Goal: Task Accomplishment & Management: Manage account settings

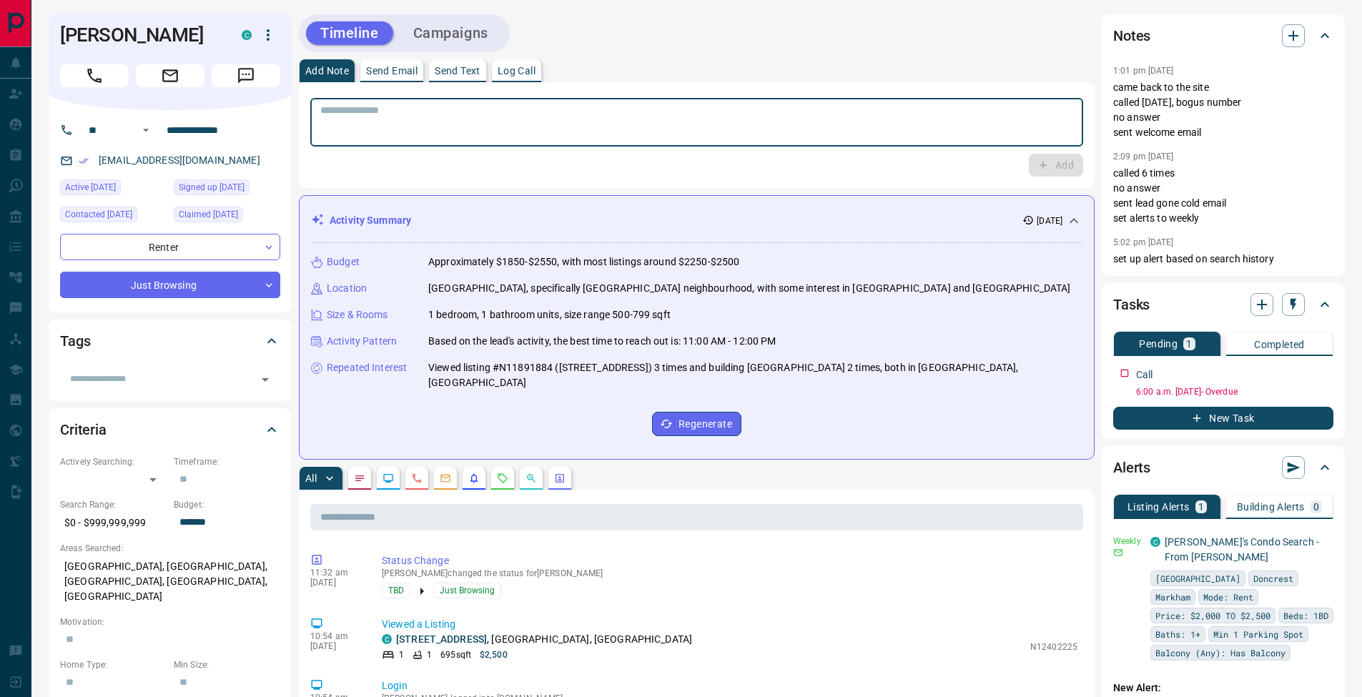
type textarea "*"
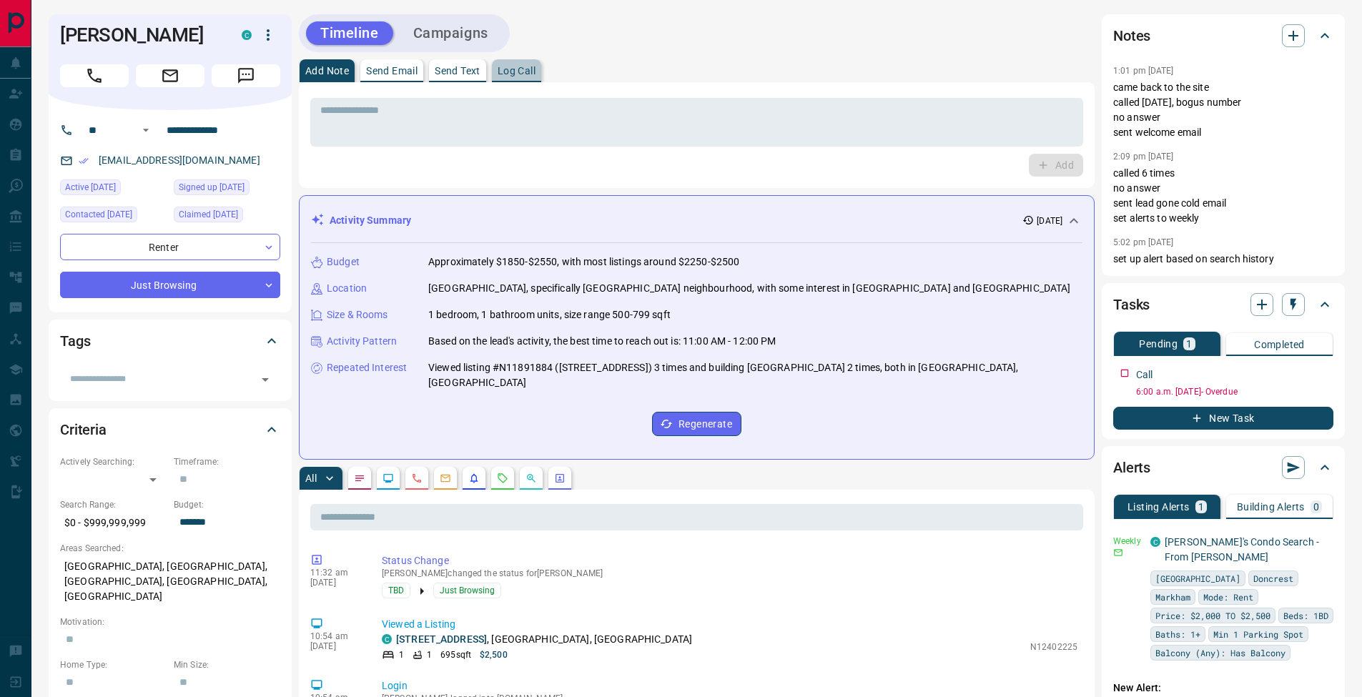
click at [523, 71] on p "Log Call" at bounding box center [517, 71] width 38 height 10
click at [1060, 163] on button "Log Call" at bounding box center [1055, 165] width 56 height 23
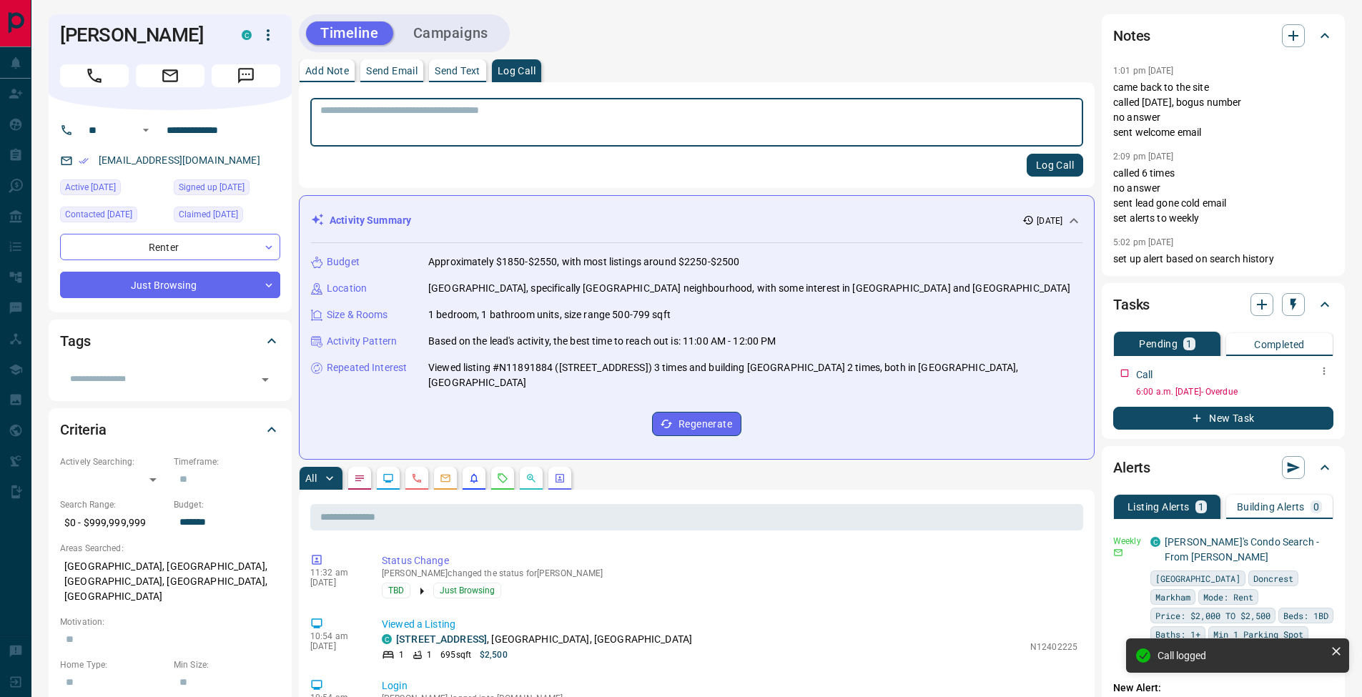
click at [1324, 373] on icon "button" at bounding box center [1325, 372] width 2 height 8
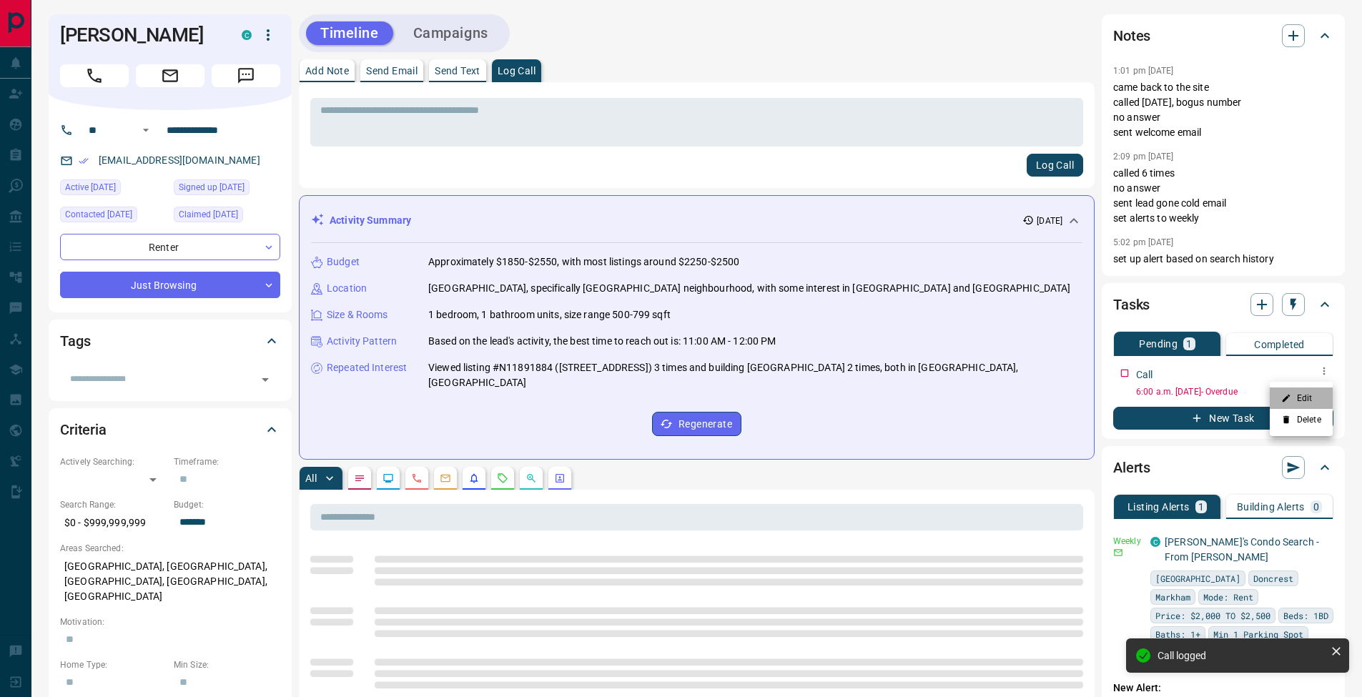
click at [1316, 392] on li "Edit" at bounding box center [1301, 398] width 63 height 21
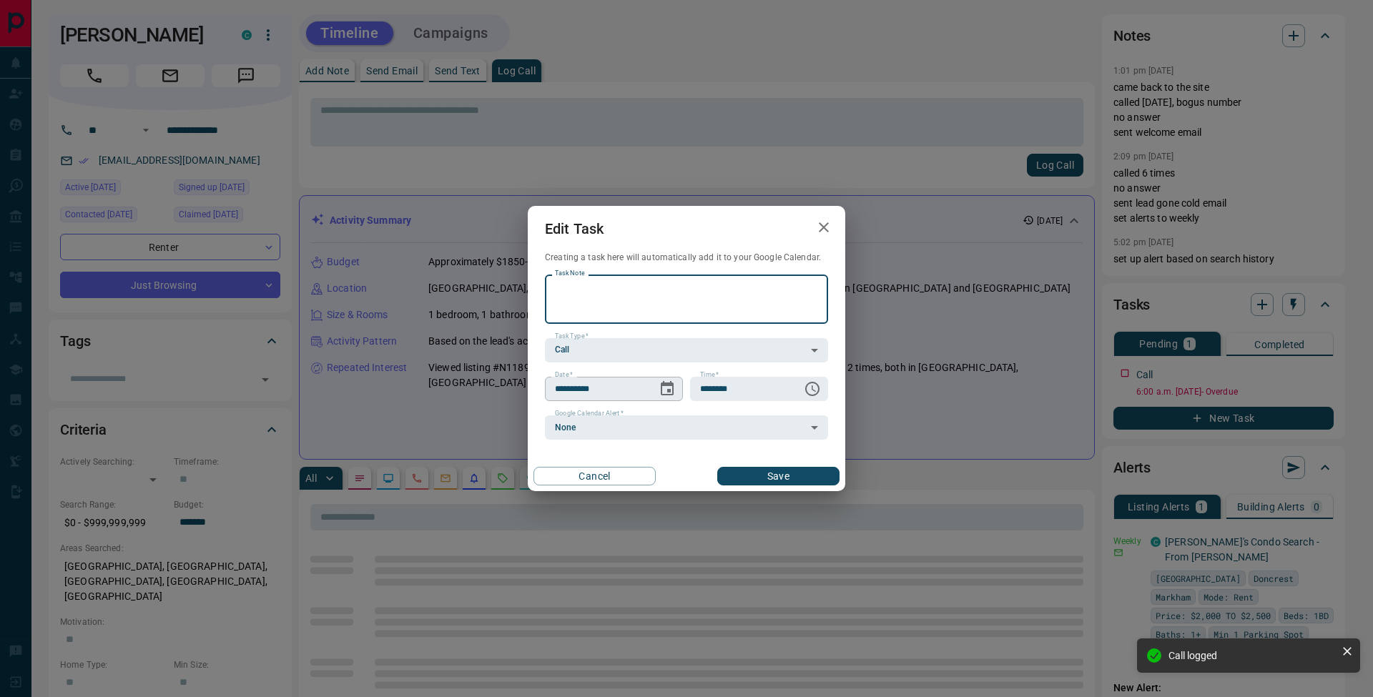
click at [664, 393] on icon "Choose date, selected date is Sep 16, 2025" at bounding box center [667, 388] width 17 height 17
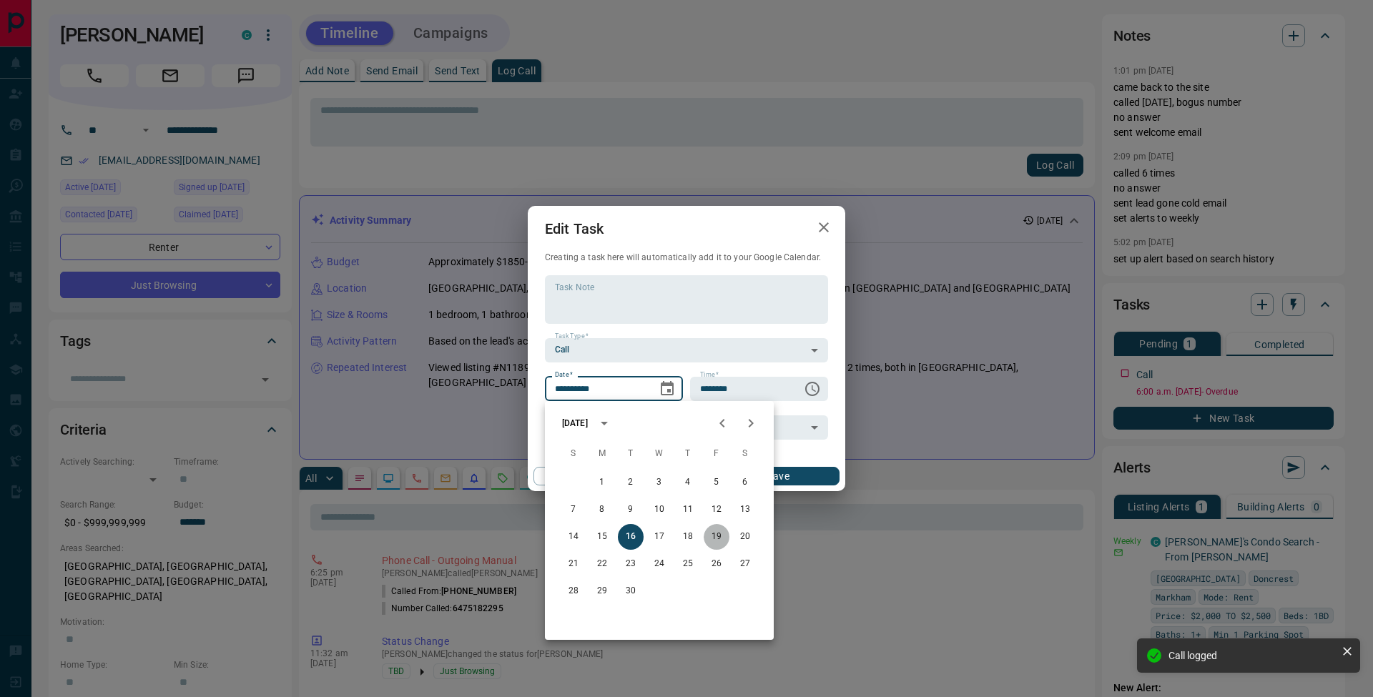
click at [722, 539] on button "19" at bounding box center [717, 537] width 26 height 26
type input "**********"
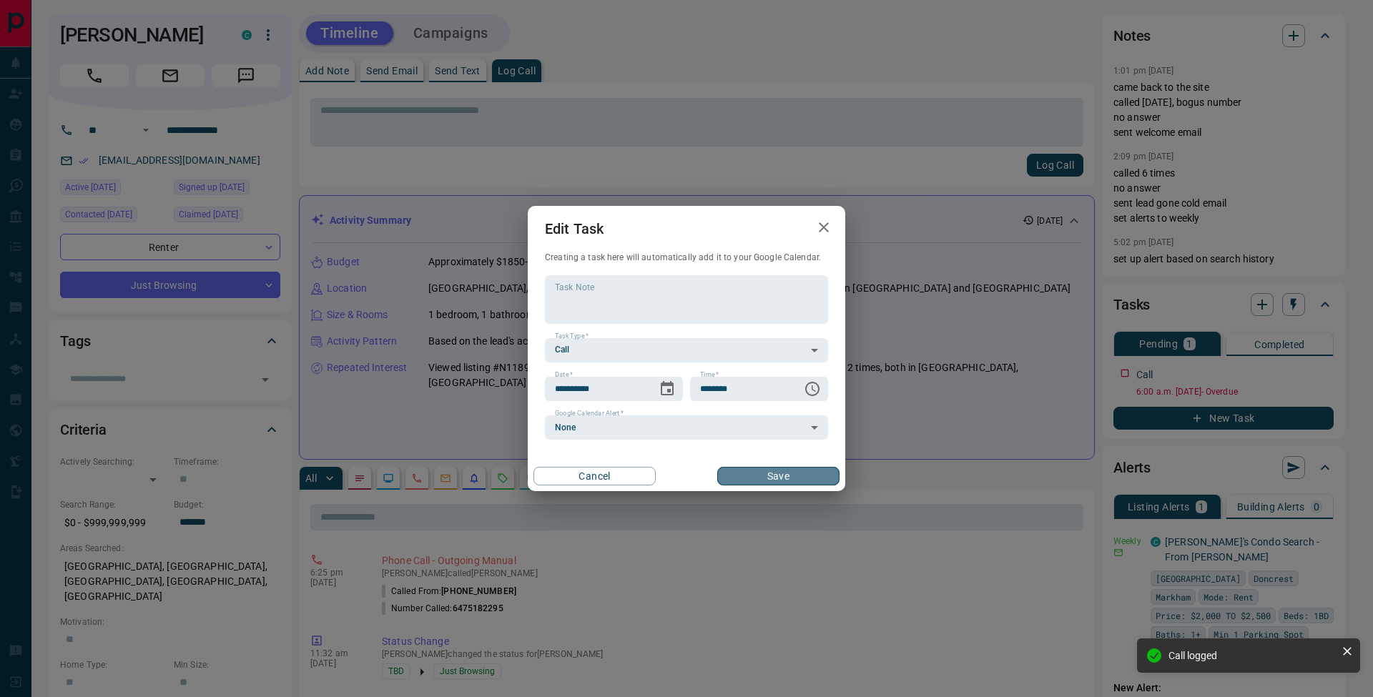
click at [797, 477] on button "Save" at bounding box center [778, 476] width 122 height 19
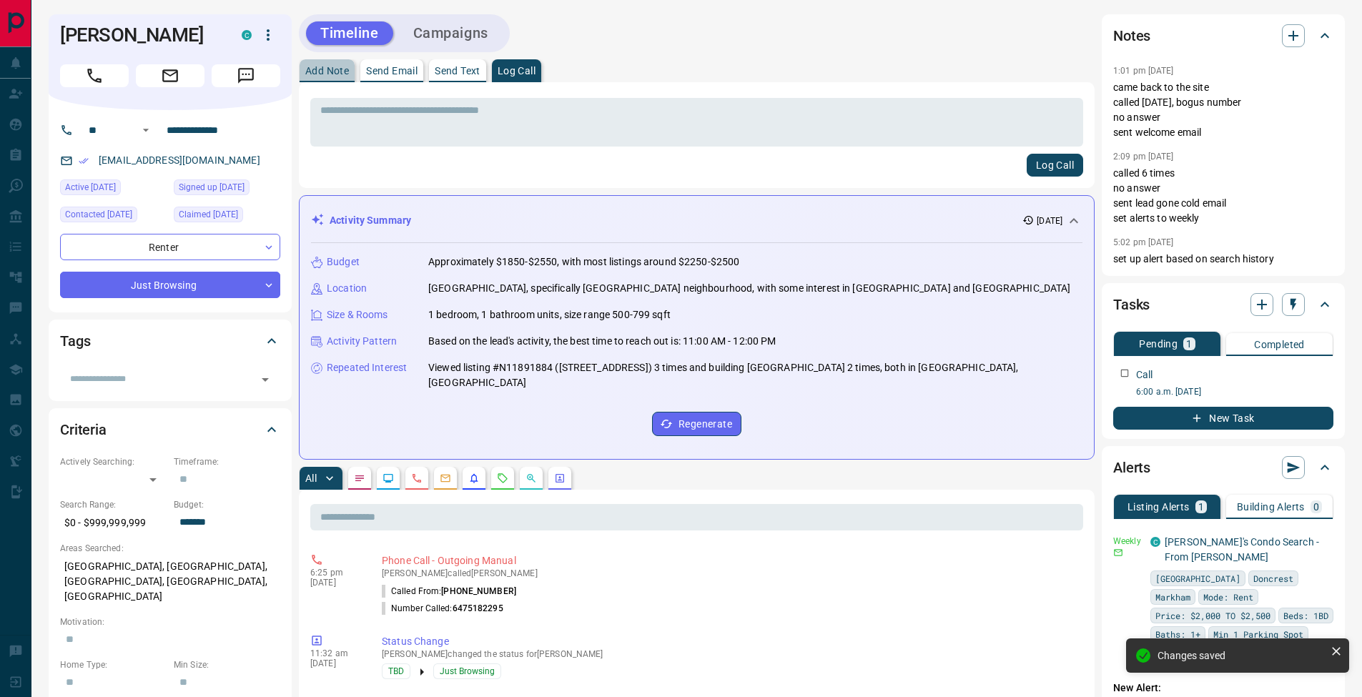
click at [333, 72] on p "Add Note" at bounding box center [327, 71] width 44 height 10
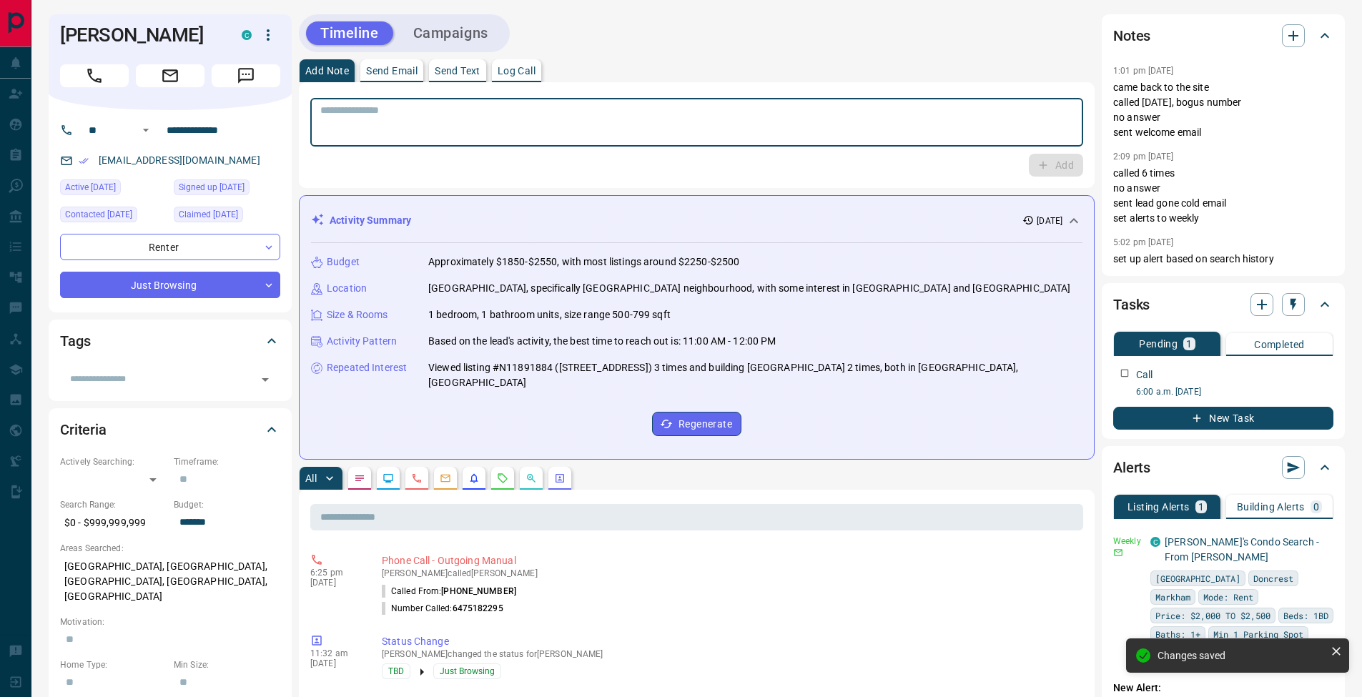
click at [340, 129] on textarea at bounding box center [696, 122] width 753 height 36
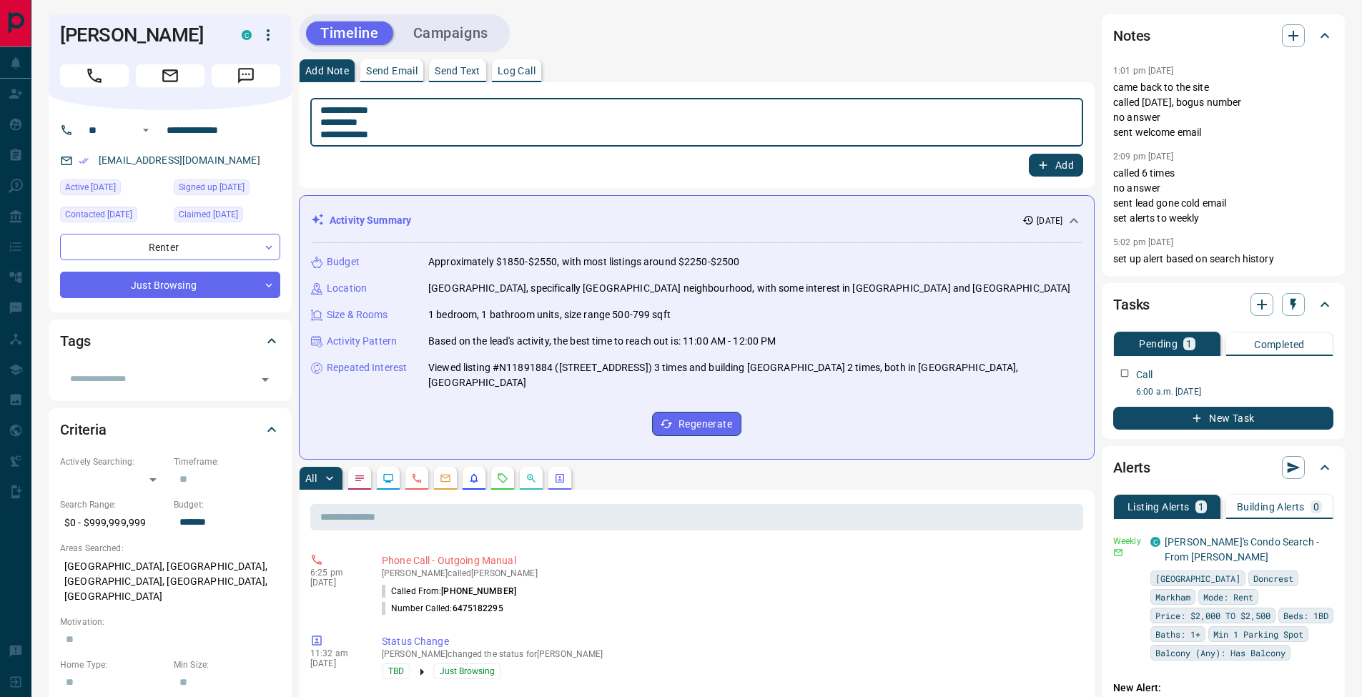
click at [333, 122] on textarea "**********" at bounding box center [696, 122] width 753 height 36
click at [414, 132] on textarea "**********" at bounding box center [696, 122] width 753 height 36
type textarea "**********"
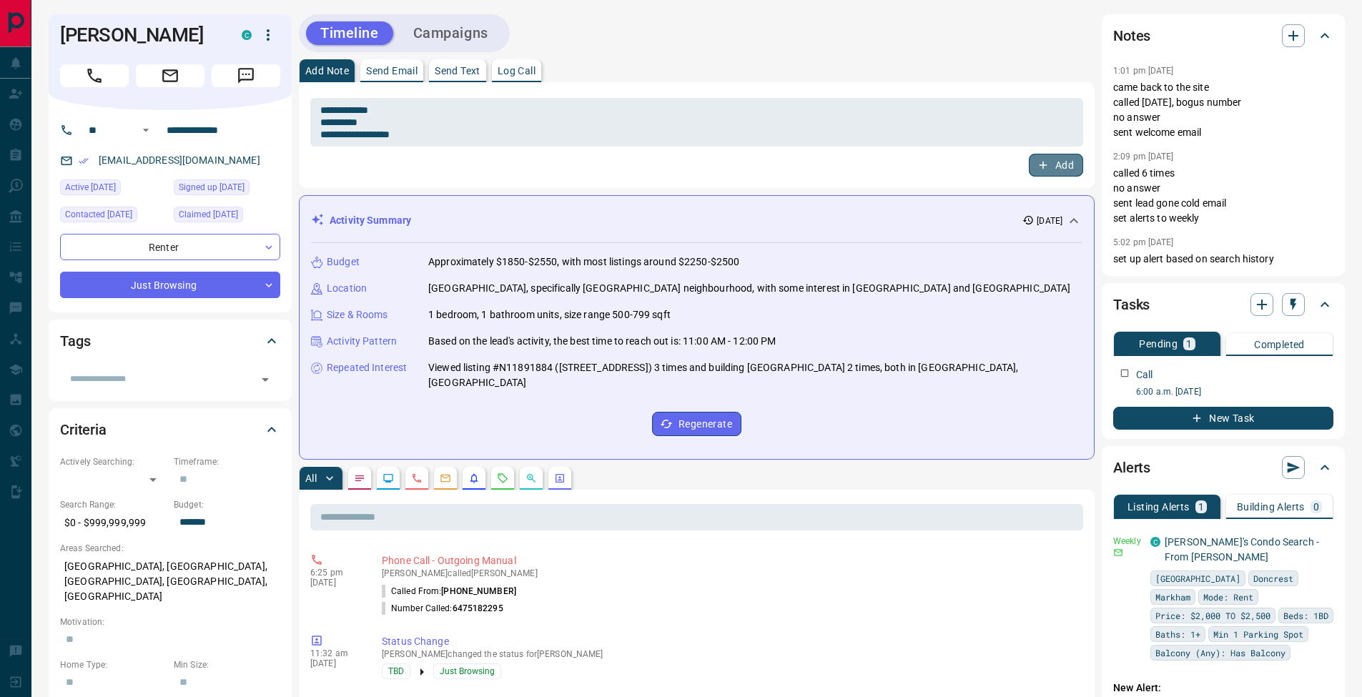
drag, startPoint x: 1060, startPoint y: 167, endPoint x: 974, endPoint y: 164, distance: 85.9
click at [1060, 167] on button "Add" at bounding box center [1056, 165] width 54 height 23
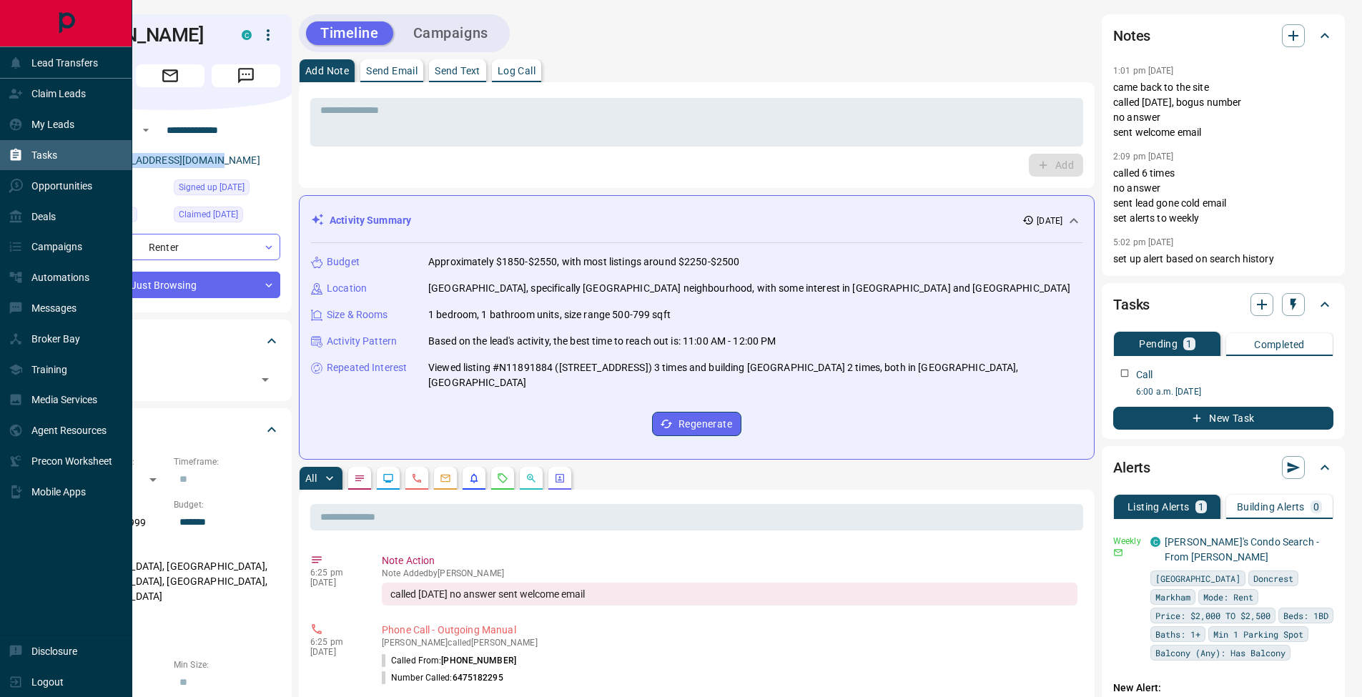
click at [18, 157] on icon at bounding box center [16, 155] width 11 height 12
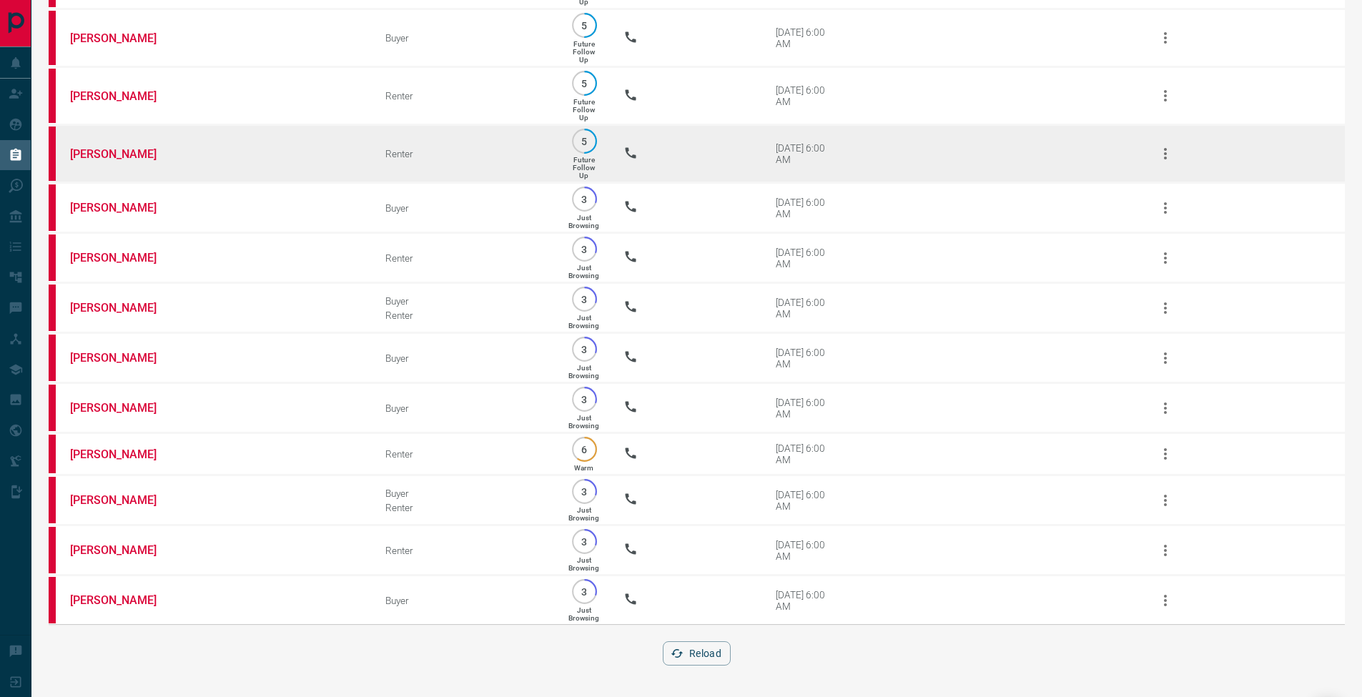
scroll to position [172, 0]
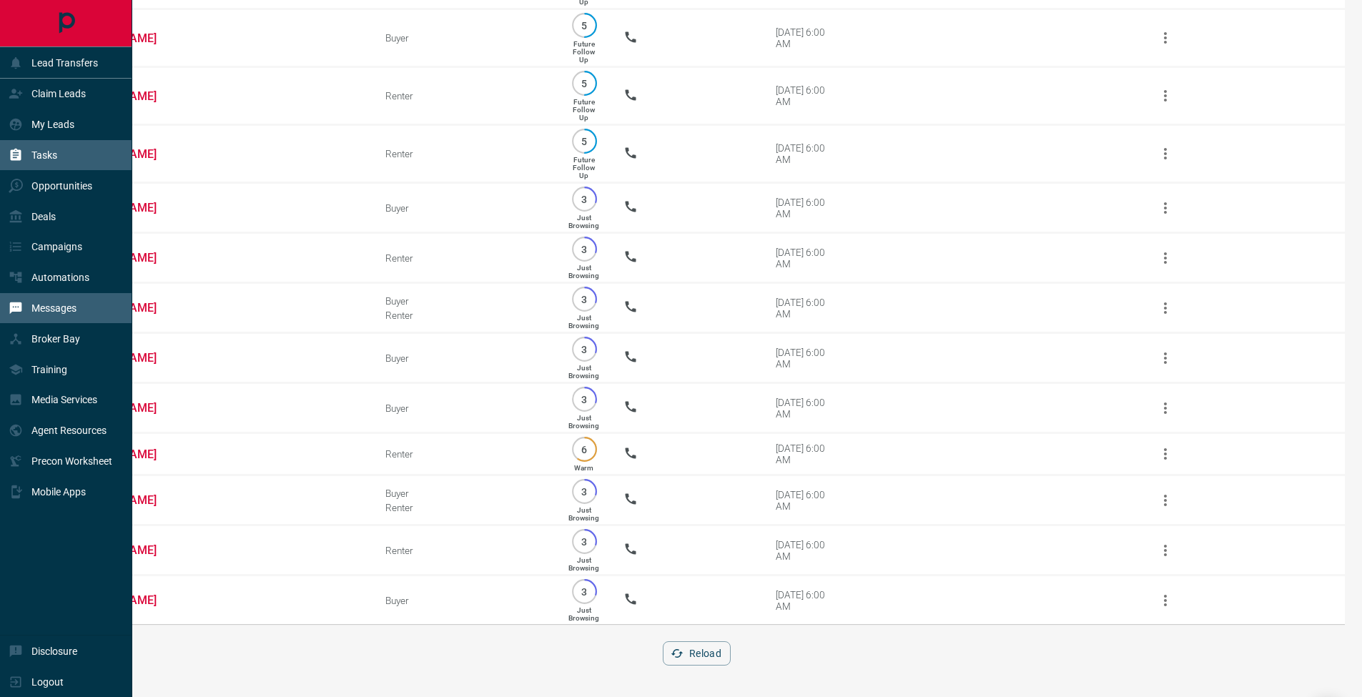
click at [47, 318] on div "Messages" at bounding box center [43, 309] width 68 height 24
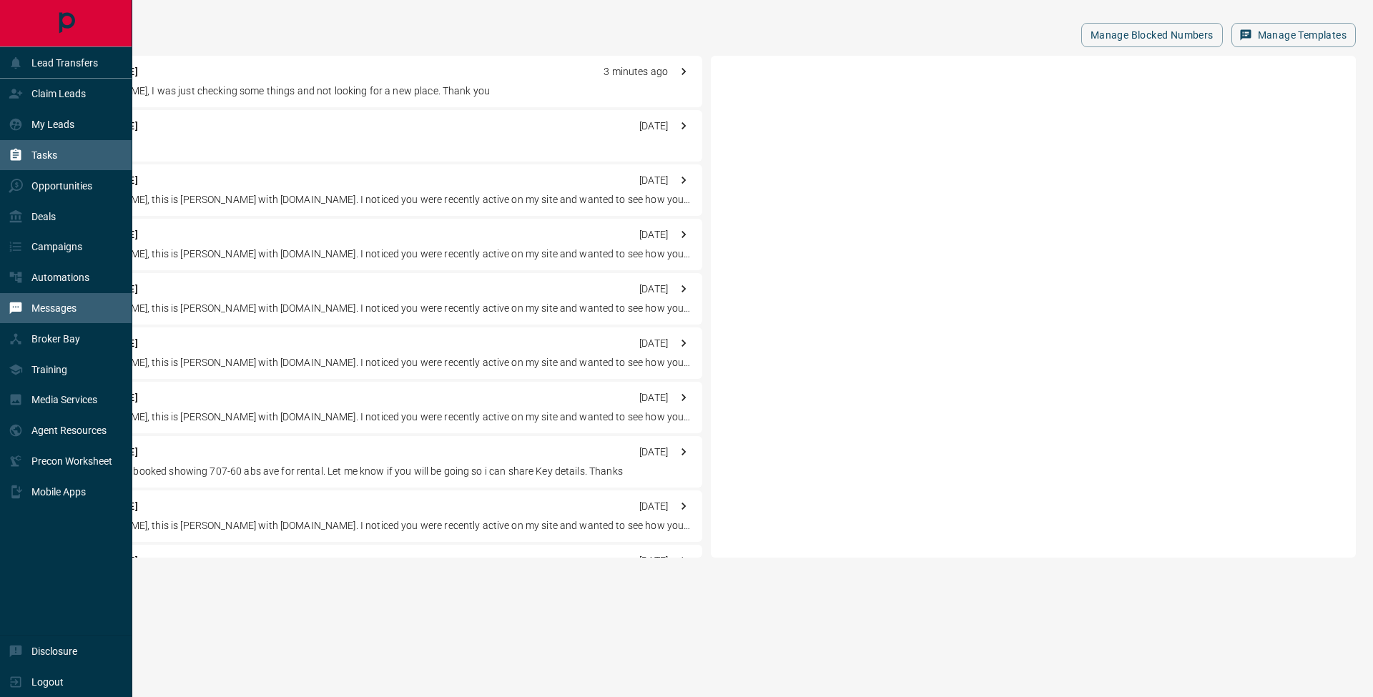
click at [31, 162] on div "Tasks" at bounding box center [33, 156] width 49 height 24
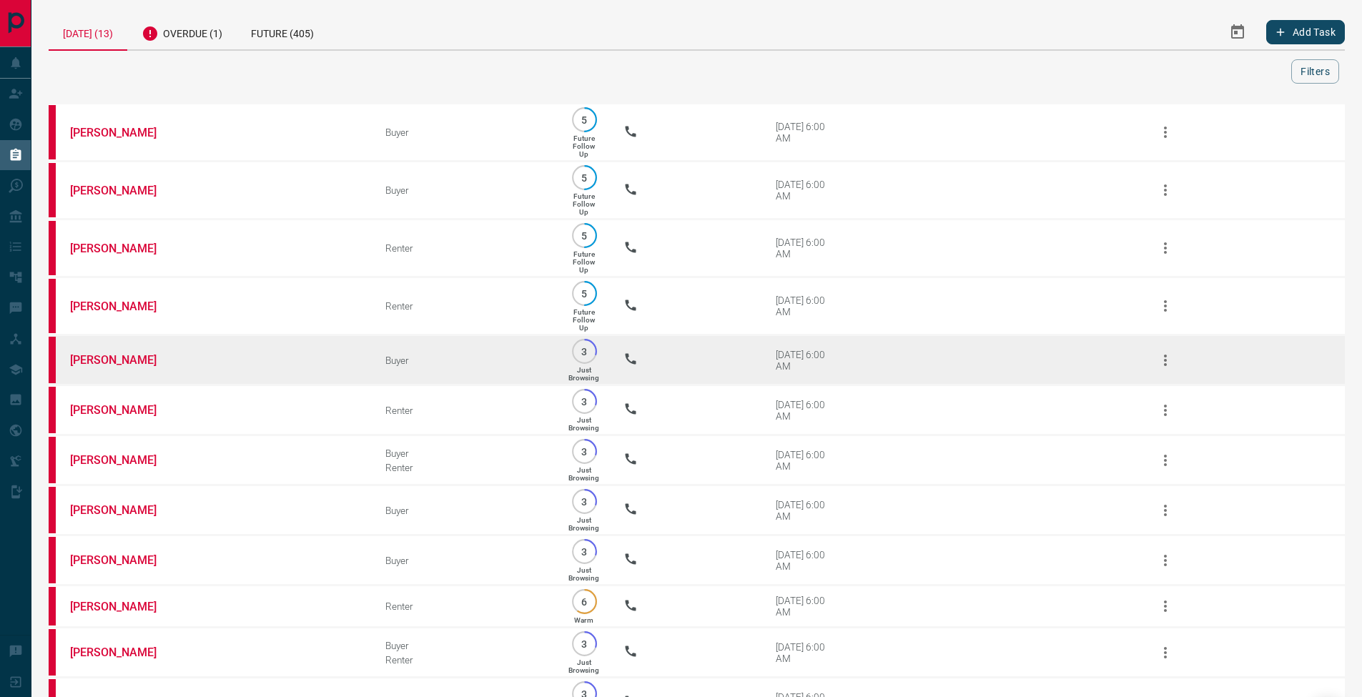
scroll to position [172, 0]
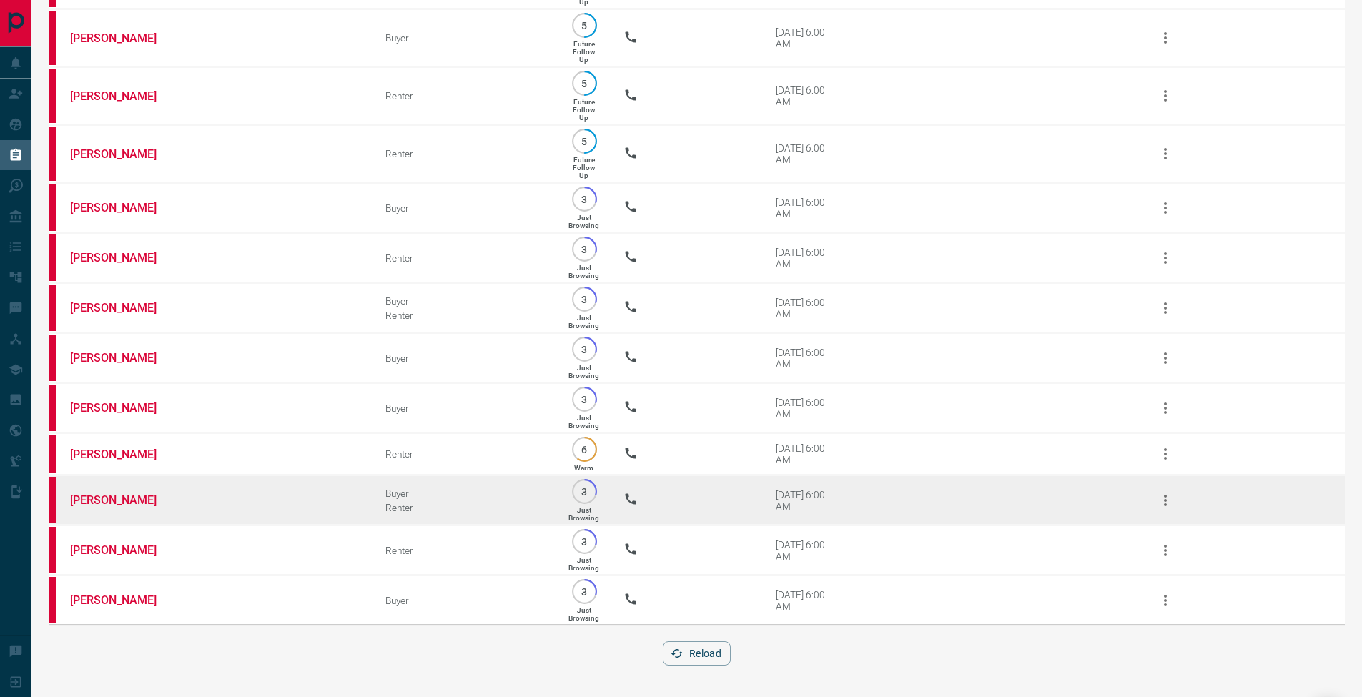
click at [112, 496] on link "[PERSON_NAME]" at bounding box center [123, 500] width 107 height 14
